Goal: Transaction & Acquisition: Purchase product/service

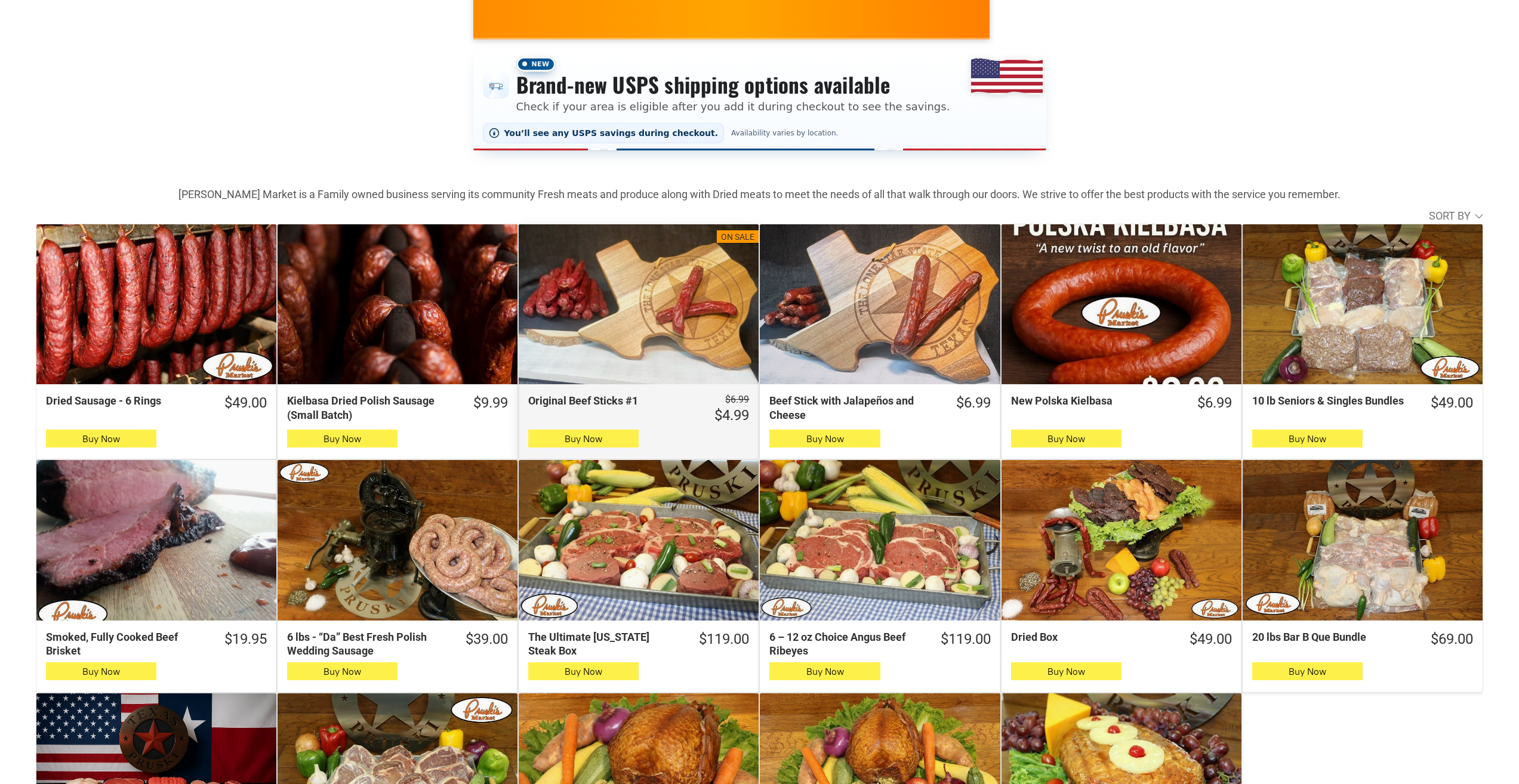
scroll to position [60, 0]
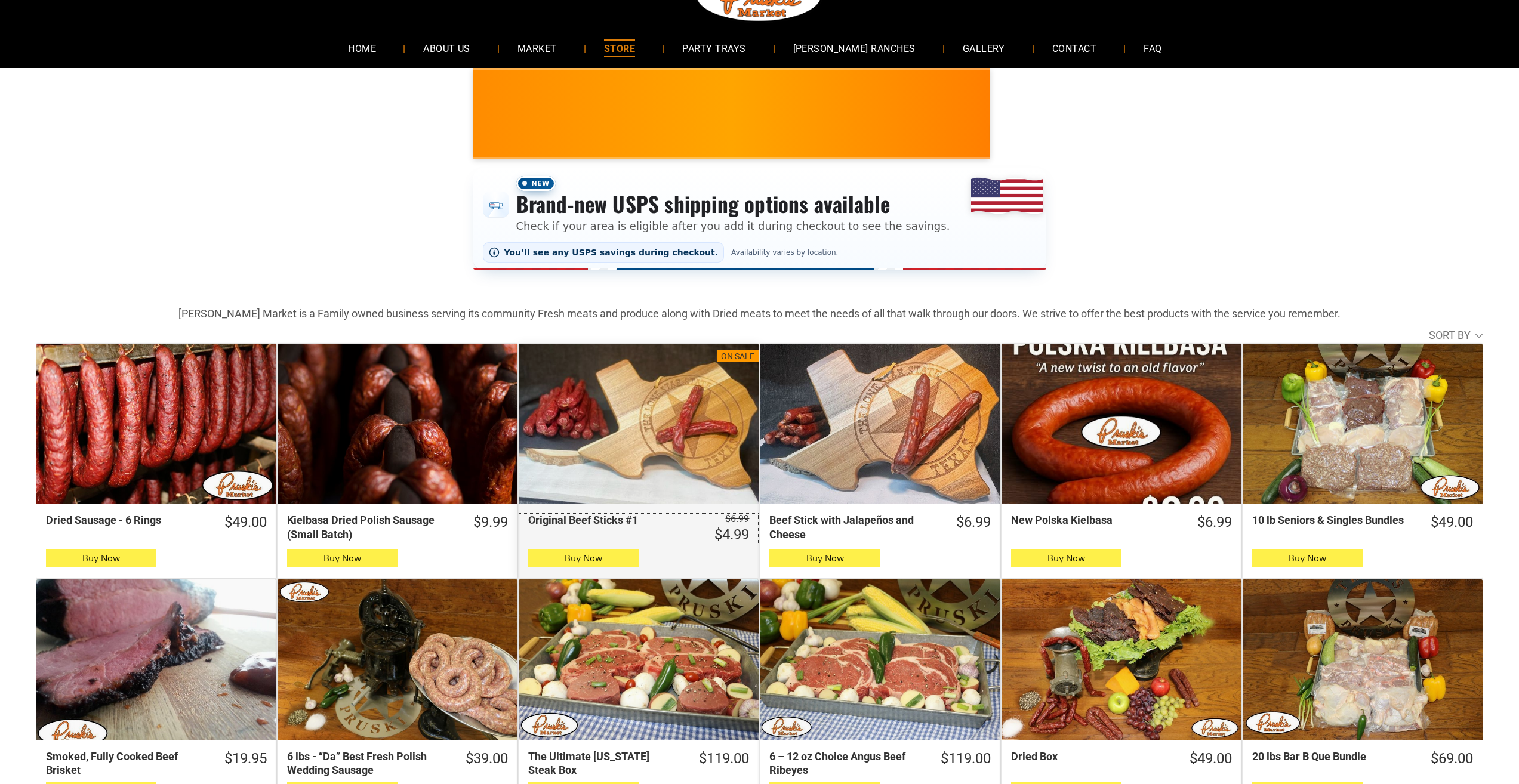
click at [522, 532] on link "was $6.99 Save 29% $4.99 Original Beef Sticks #1" at bounding box center [638, 529] width 240 height 31
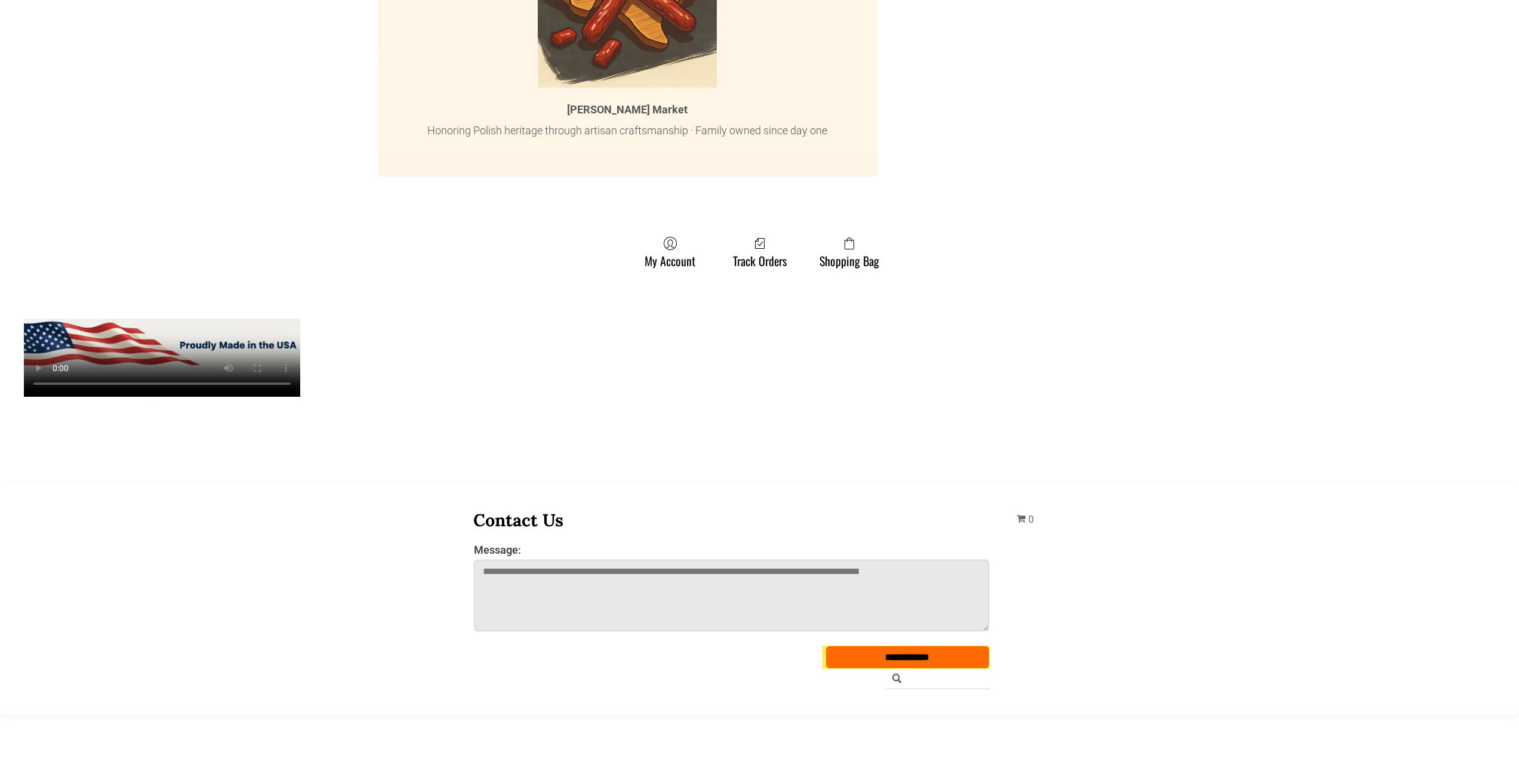
scroll to position [6205, 0]
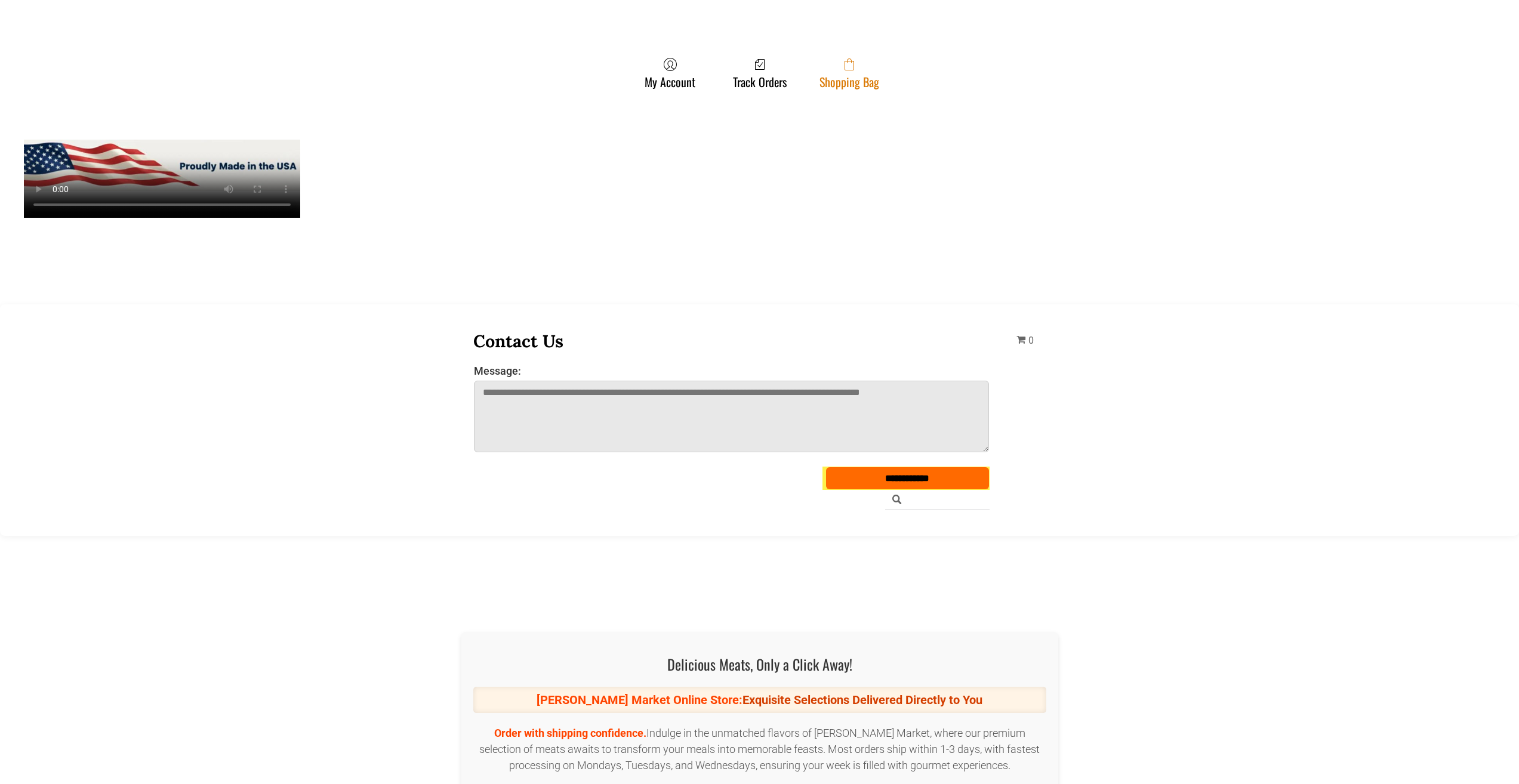
click at [825, 63] on link "Shopping Bag" at bounding box center [849, 73] width 72 height 32
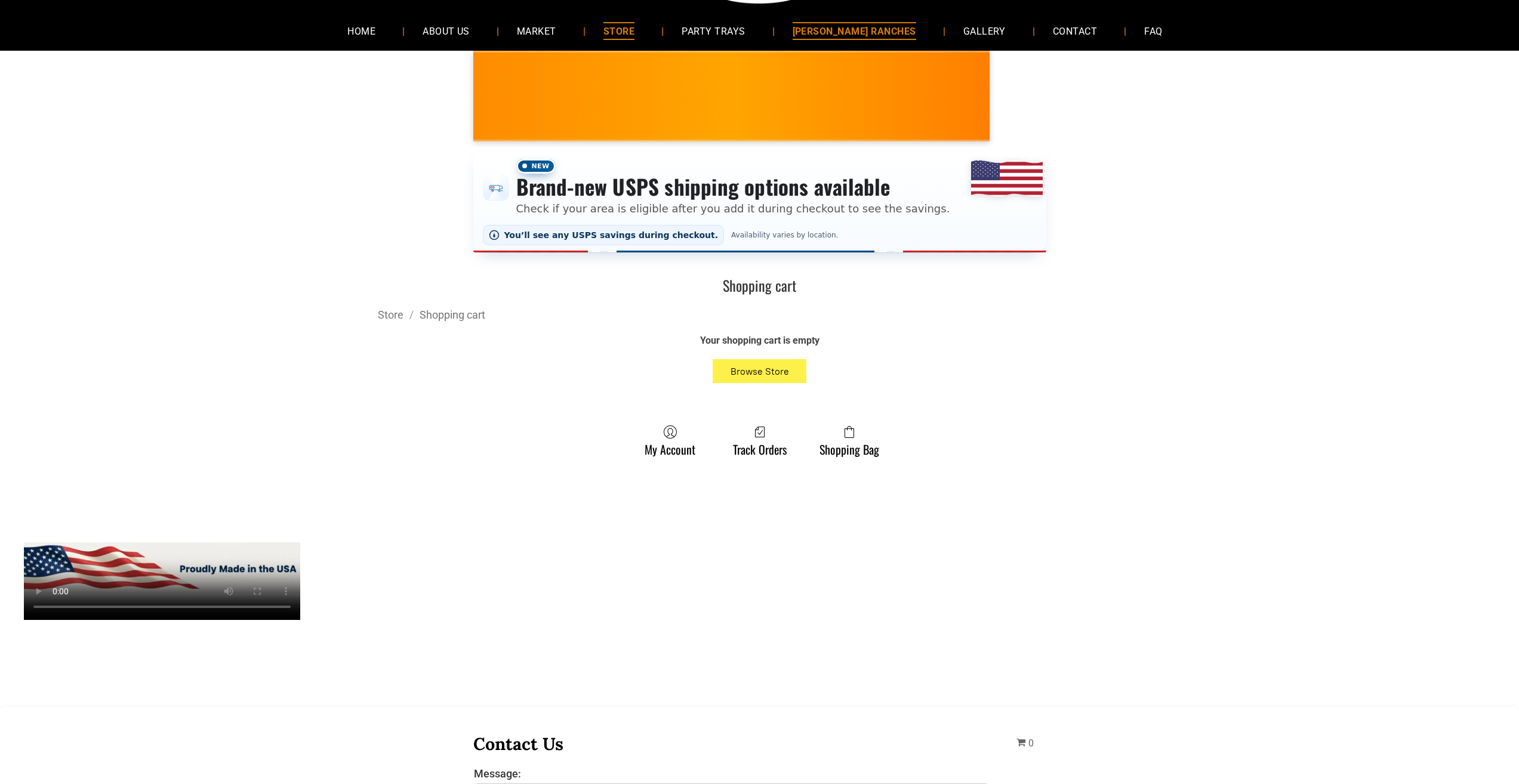
scroll to position [119, 0]
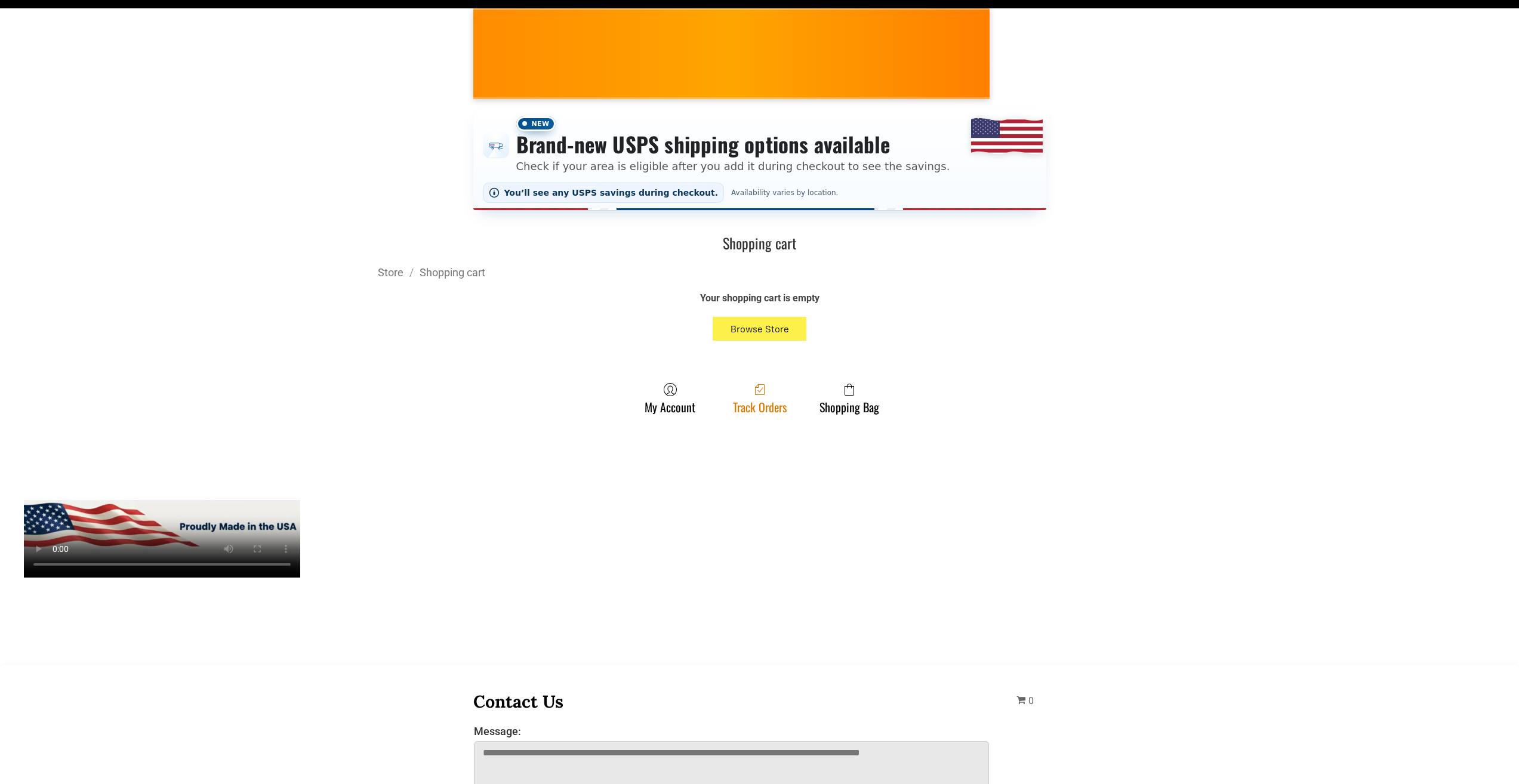
click at [780, 411] on link "Track Orders" at bounding box center [760, 398] width 66 height 32
